Goal: Information Seeking & Learning: Understand process/instructions

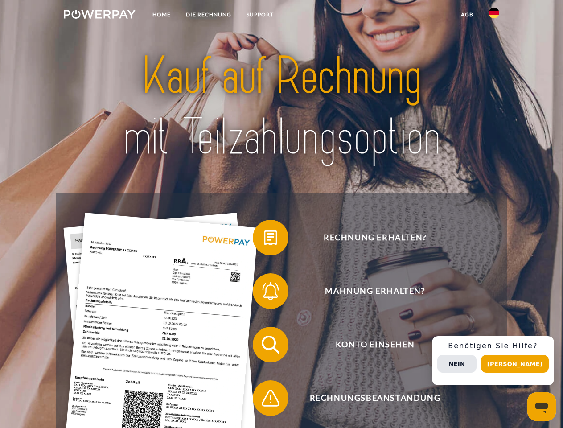
click at [99, 16] on img at bounding box center [100, 14] width 72 height 9
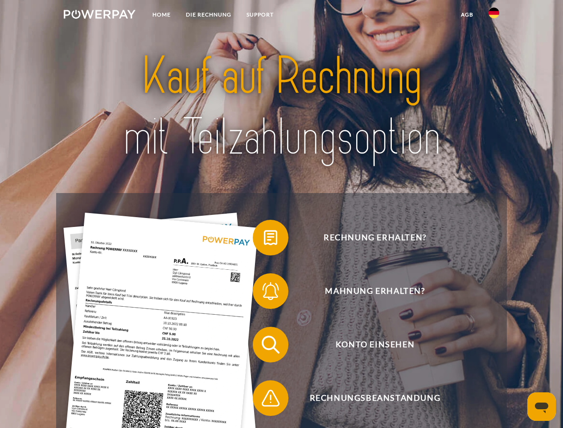
click at [494, 16] on img at bounding box center [494, 13] width 11 height 11
click at [467, 15] on link "agb" at bounding box center [467, 15] width 28 height 16
click at [264, 239] on span at bounding box center [257, 237] width 45 height 45
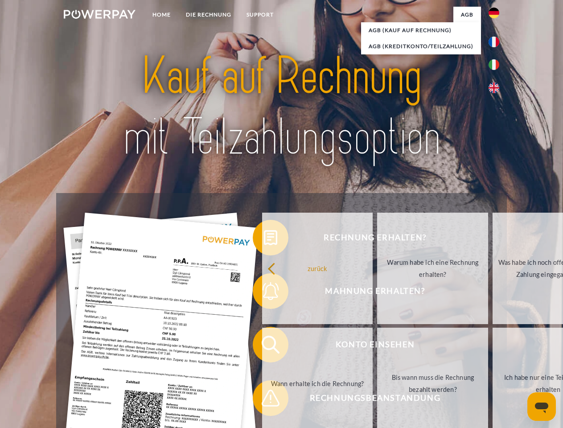
click at [264, 293] on div "Rechnung erhalten? Mahnung erhalten? Konto einsehen" at bounding box center [281, 371] width 450 height 357
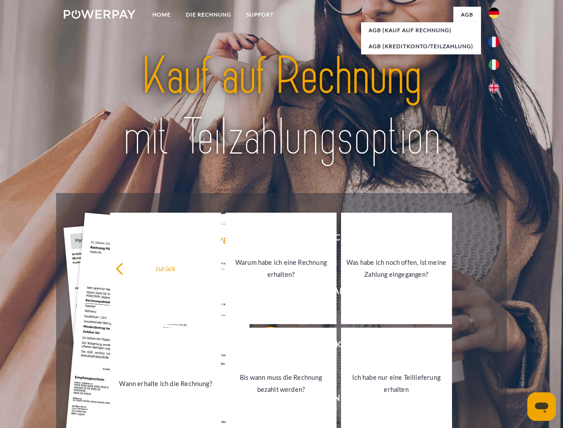
click at [264, 346] on link "Bis wann muss die Rechnung bezahlt werden?" at bounding box center [281, 383] width 111 height 111
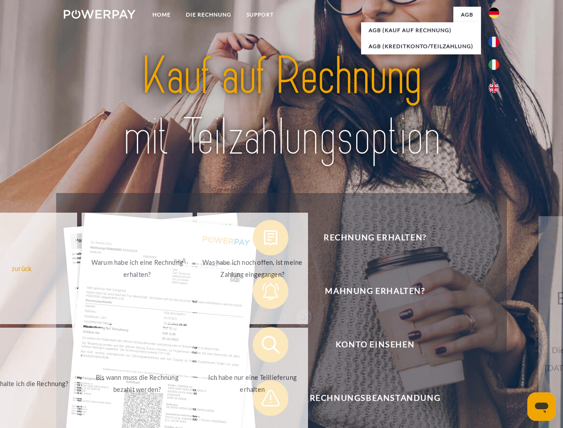
click at [264, 400] on div "zurück Warum habe ich eine Rechnung erhalten? Was habe ich noch offen, ist mein…" at bounding box center [137, 326] width 360 height 230
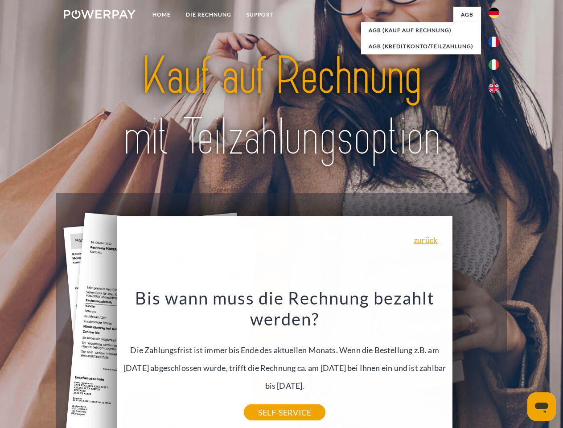
click at [496, 361] on div "Rechnung erhalten? Mahnung erhalten? Konto einsehen" at bounding box center [281, 371] width 450 height 357
click at [474, 363] on span "Konto einsehen" at bounding box center [375, 345] width 218 height 36
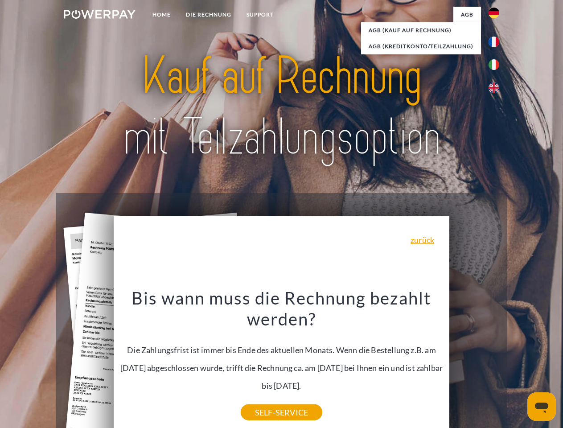
click at [518, 364] on header "Home DIE RECHNUNG SUPPORT" at bounding box center [281, 308] width 563 height 616
